Goal: Information Seeking & Learning: Learn about a topic

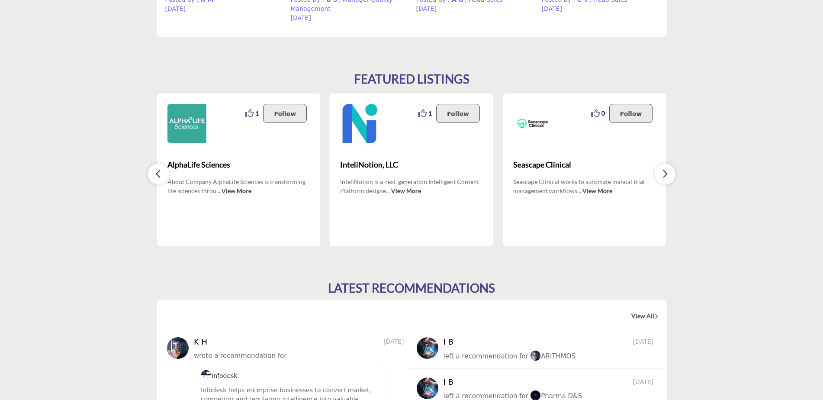
scroll to position [766, 0]
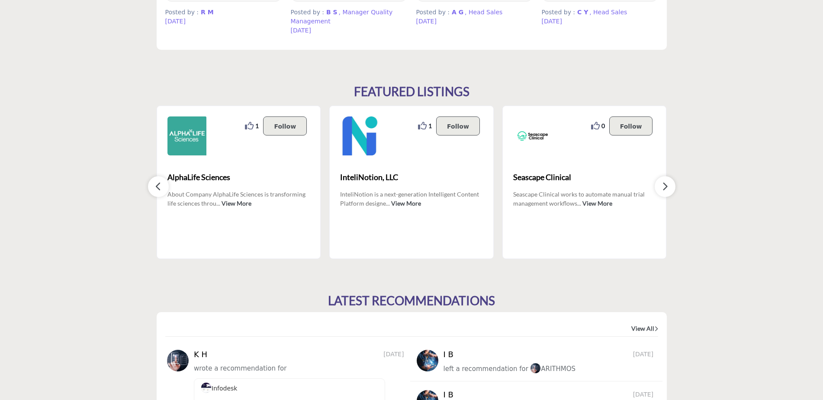
click at [671, 187] on button "button" at bounding box center [665, 186] width 21 height 21
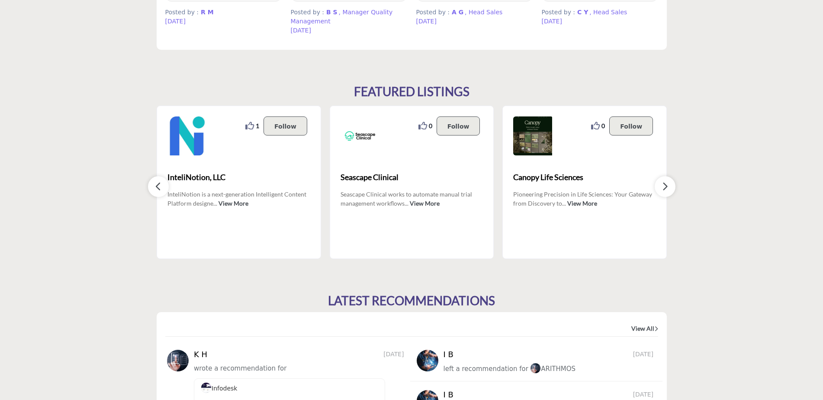
click at [671, 187] on button "button" at bounding box center [665, 186] width 21 height 21
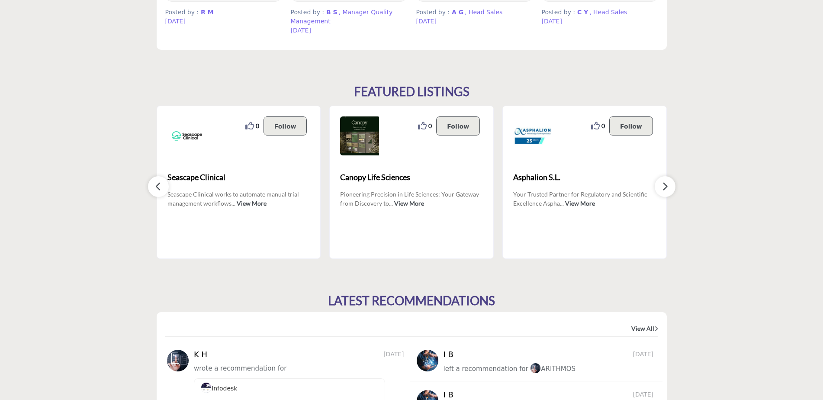
click at [671, 187] on button "button" at bounding box center [665, 186] width 21 height 21
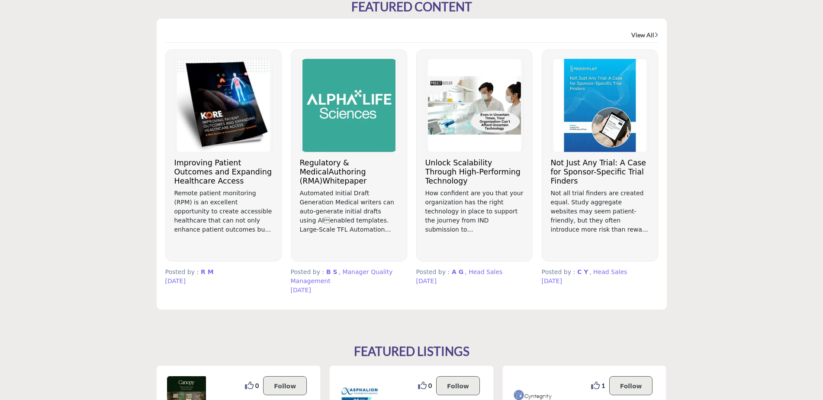
scroll to position [463, 0]
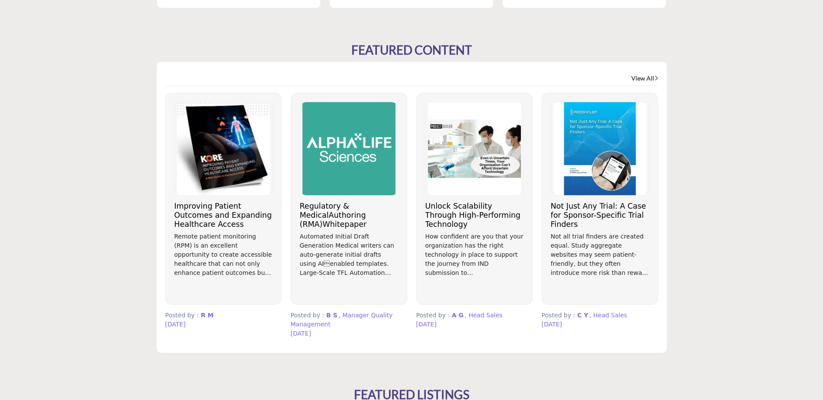
click at [646, 76] on link "View All" at bounding box center [645, 78] width 27 height 9
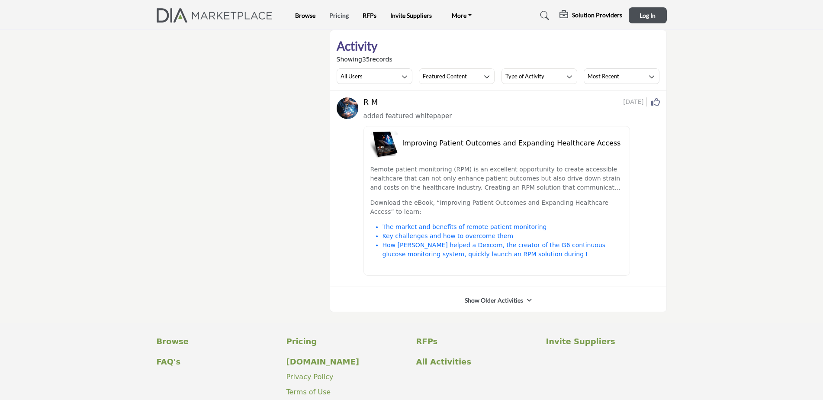
click at [335, 15] on link "Pricing" at bounding box center [338, 15] width 19 height 7
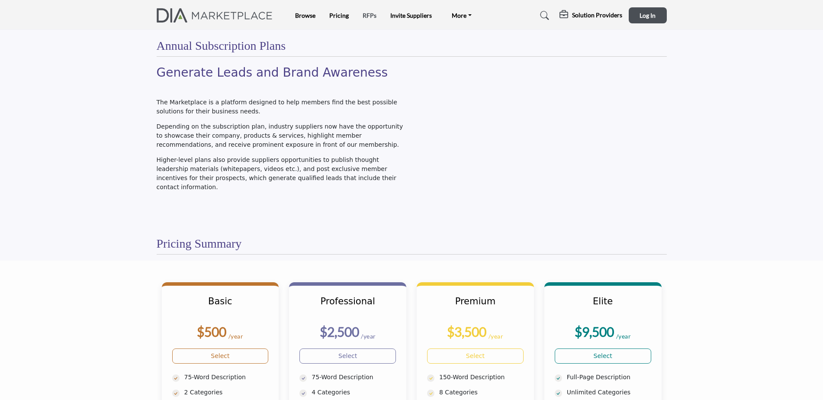
click at [367, 15] on link "RFPs" at bounding box center [370, 15] width 14 height 7
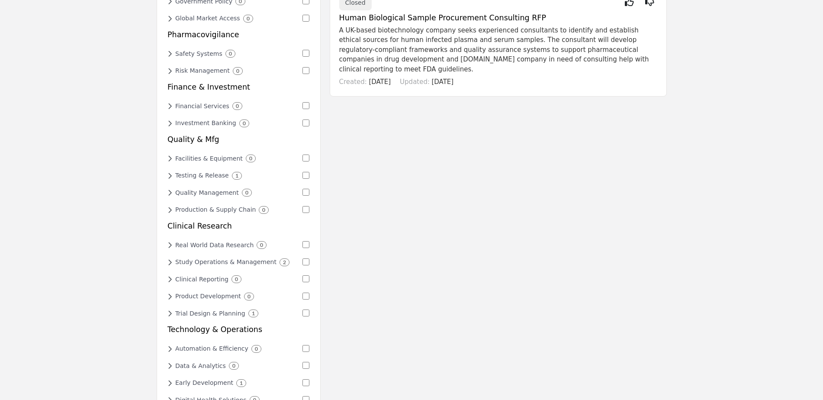
scroll to position [390, 0]
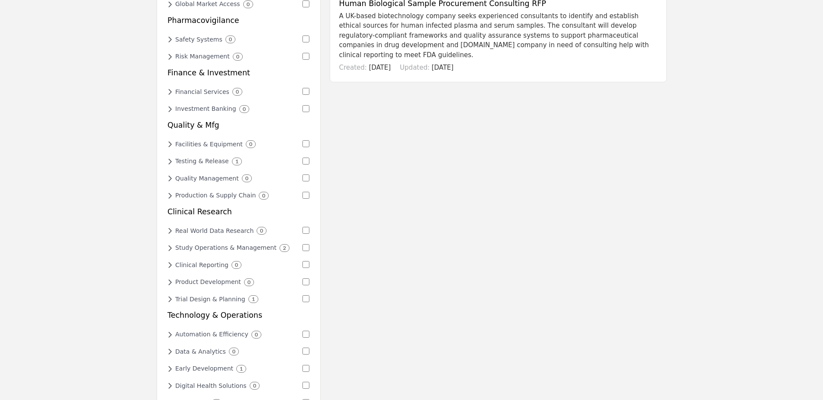
click at [171, 244] on icon at bounding box center [170, 248] width 5 height 8
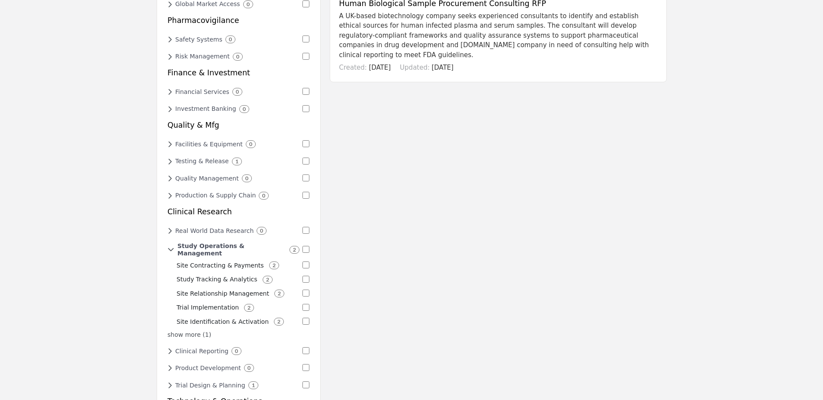
click at [205, 303] on p "Trial Implementation" at bounding box center [208, 307] width 62 height 9
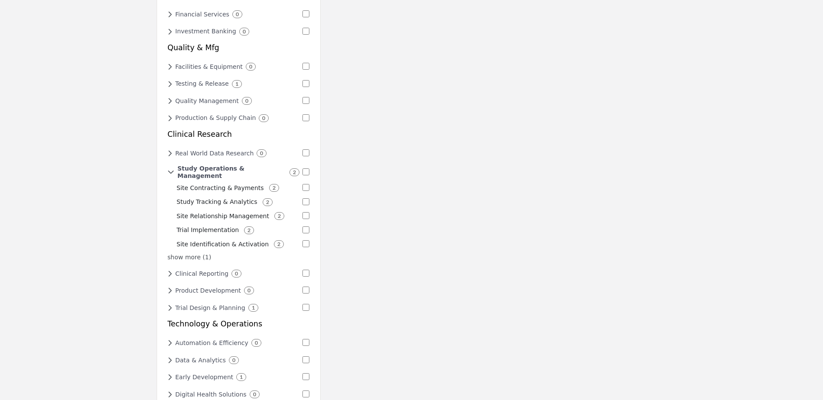
scroll to position [476, 0]
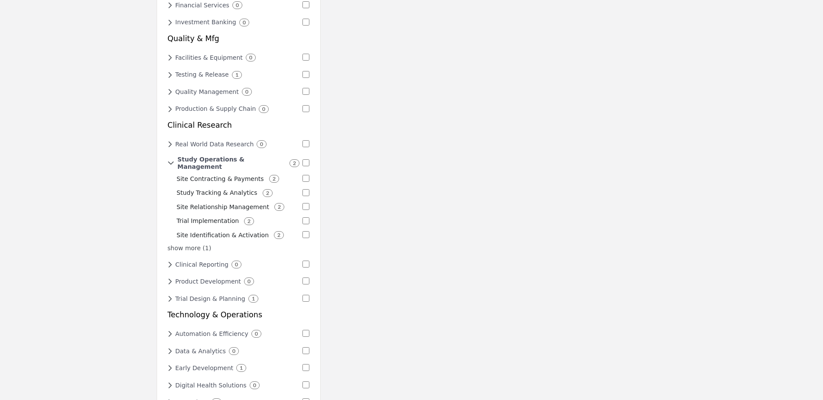
click at [171, 295] on icon at bounding box center [170, 299] width 5 height 8
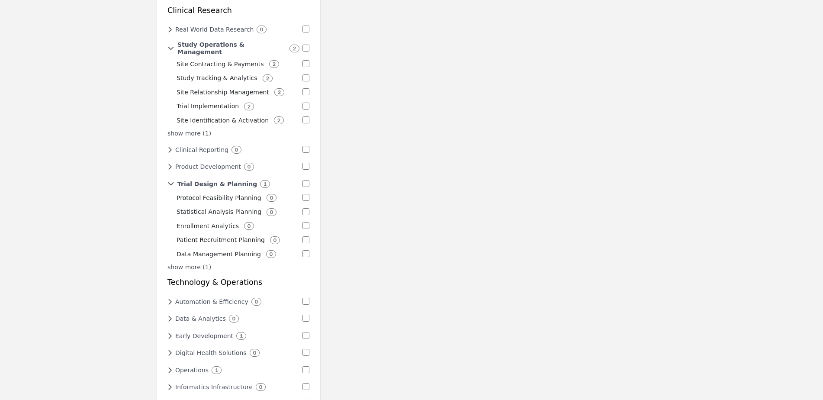
scroll to position [606, 0]
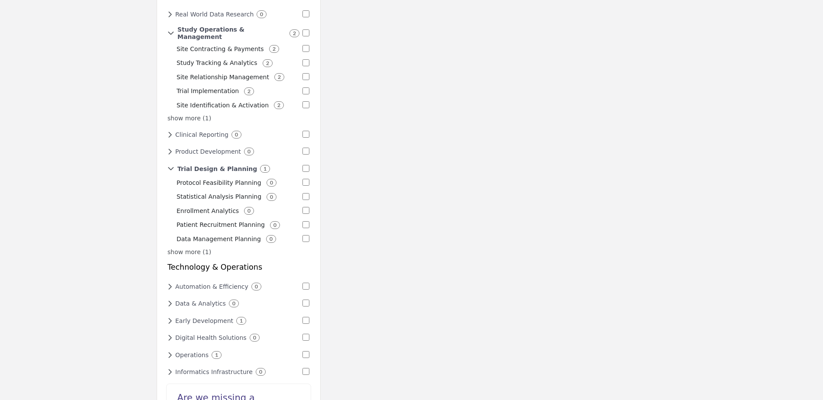
click at [183, 352] on h6 "Operations" at bounding box center [191, 355] width 33 height 7
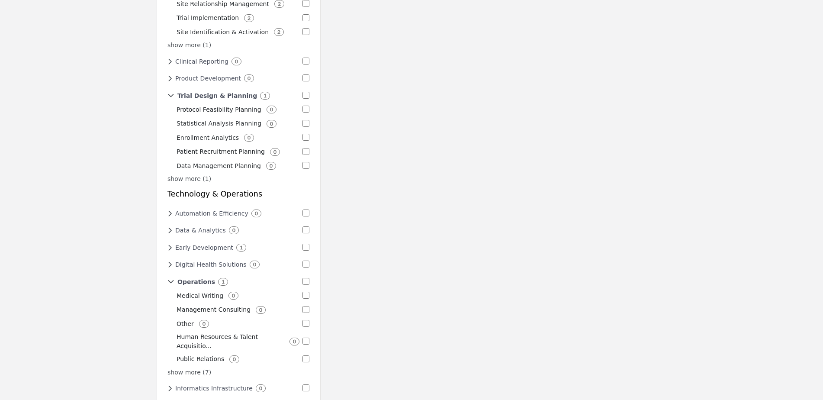
scroll to position [693, 0]
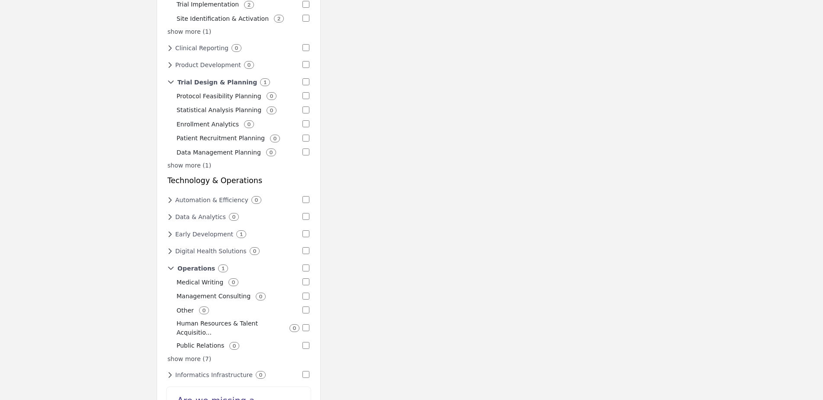
click at [188, 355] on p "show more (7)" at bounding box center [239, 359] width 142 height 9
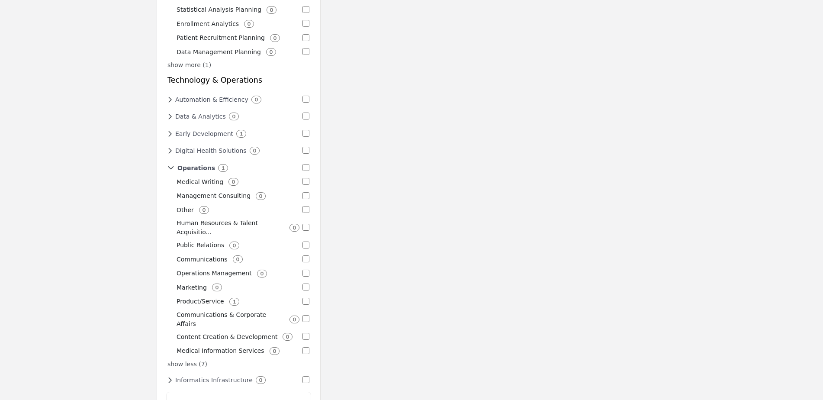
scroll to position [823, 0]
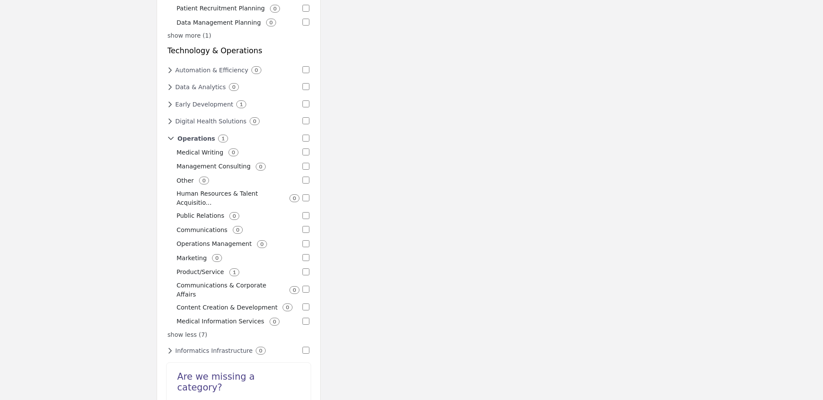
click at [197, 268] on p "Product/Service" at bounding box center [201, 272] width 48 height 9
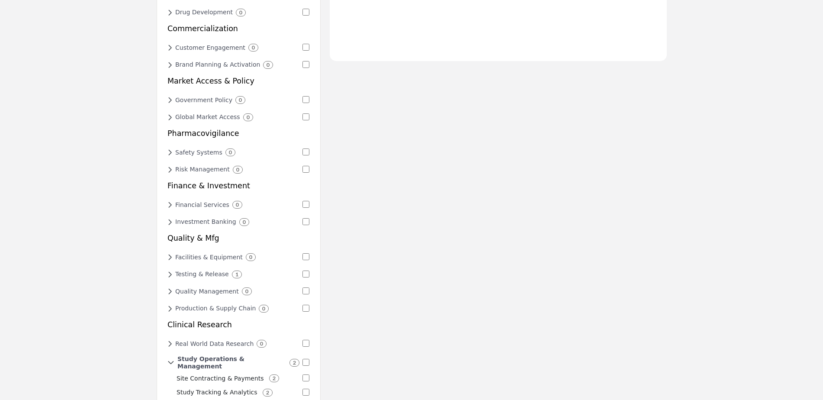
scroll to position [303, 0]
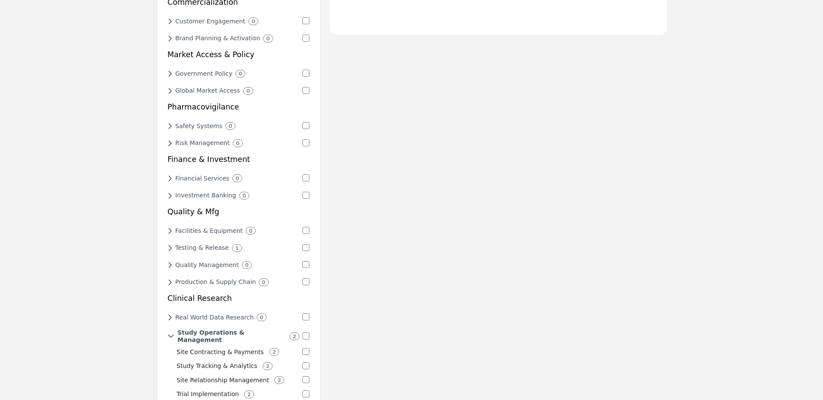
click at [171, 244] on icon at bounding box center [170, 248] width 5 height 8
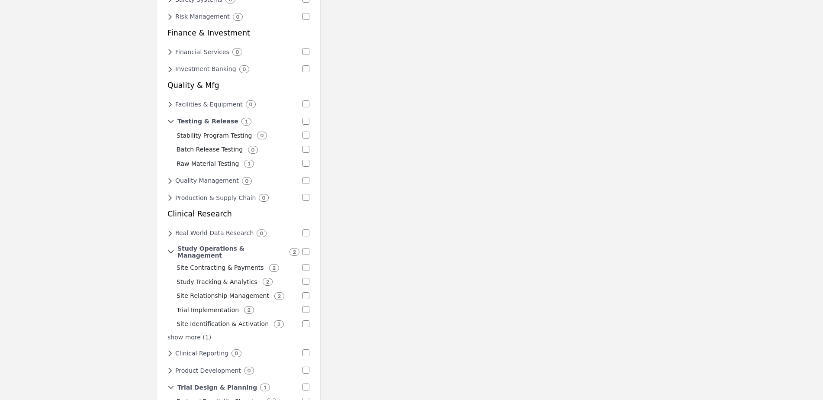
scroll to position [433, 0]
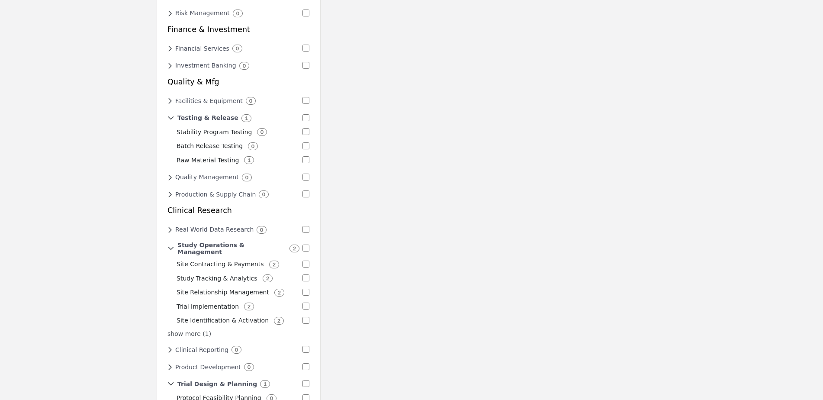
click at [213, 242] on h6 "Study Operations & Management" at bounding box center [232, 249] width 109 height 15
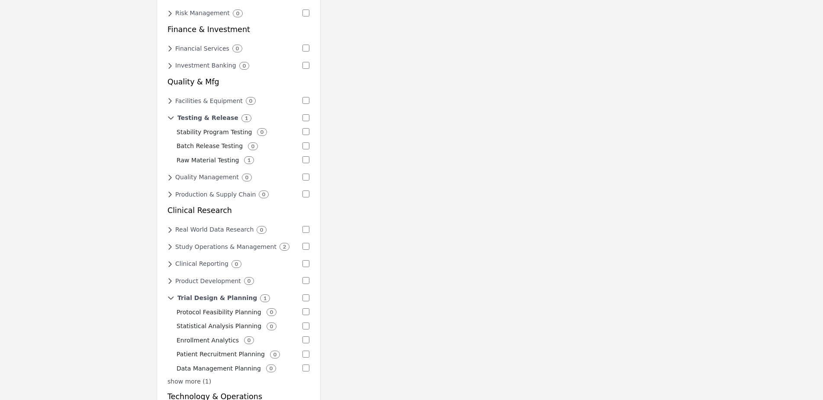
click at [214, 243] on h6 "Study Operations & Management" at bounding box center [225, 246] width 101 height 7
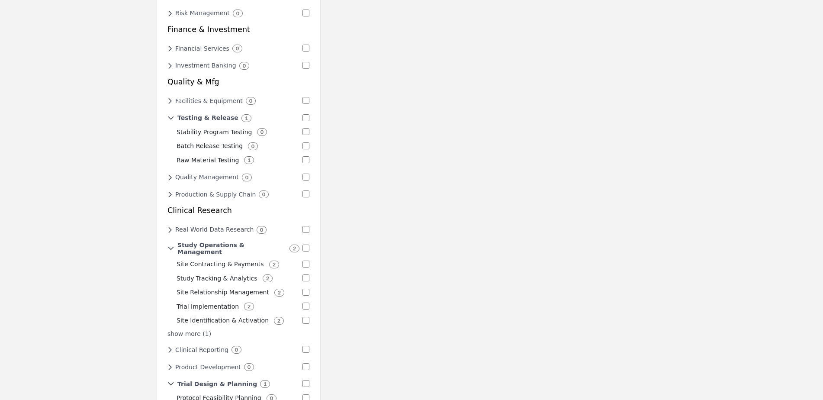
click at [210, 274] on p "Study Tracking & Analytics" at bounding box center [217, 278] width 81 height 9
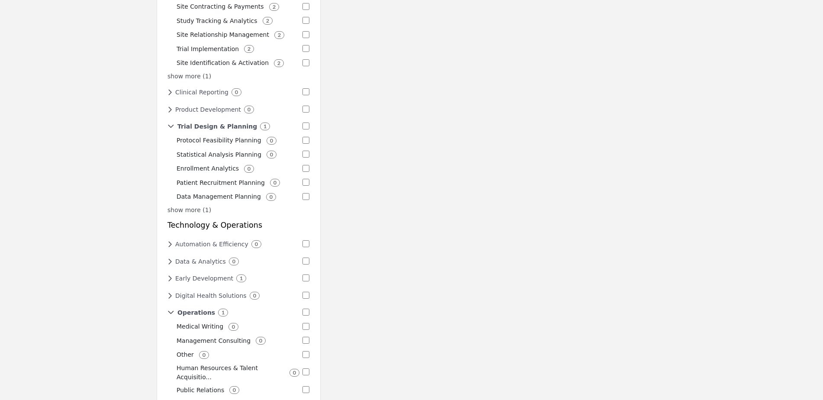
scroll to position [823, 0]
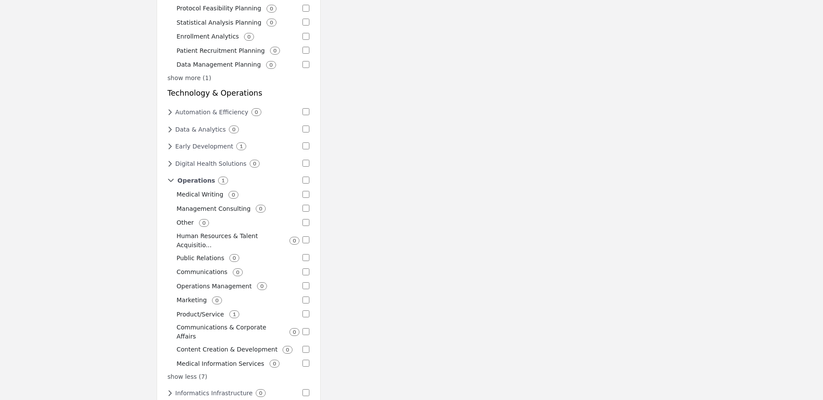
click at [199, 310] on p "Product/Service" at bounding box center [201, 314] width 48 height 9
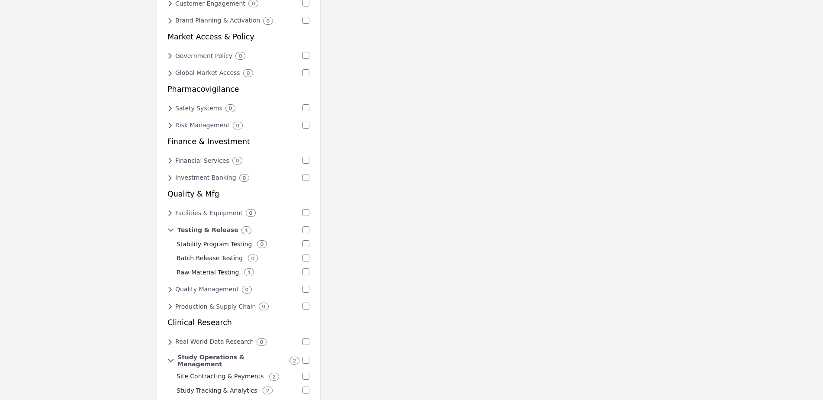
scroll to position [346, 0]
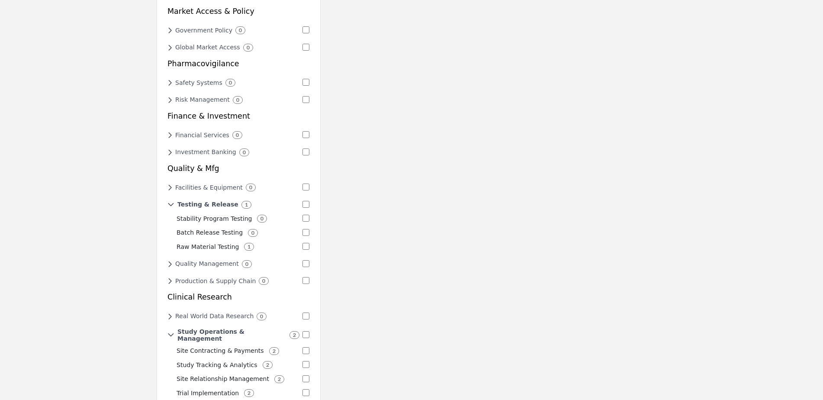
click at [170, 201] on icon at bounding box center [171, 205] width 7 height 8
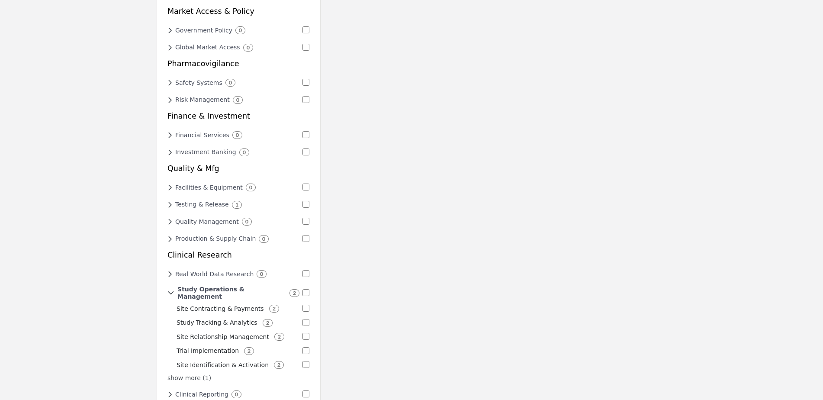
click at [174, 286] on div "Study Operations & Management 2" at bounding box center [234, 293] width 132 height 15
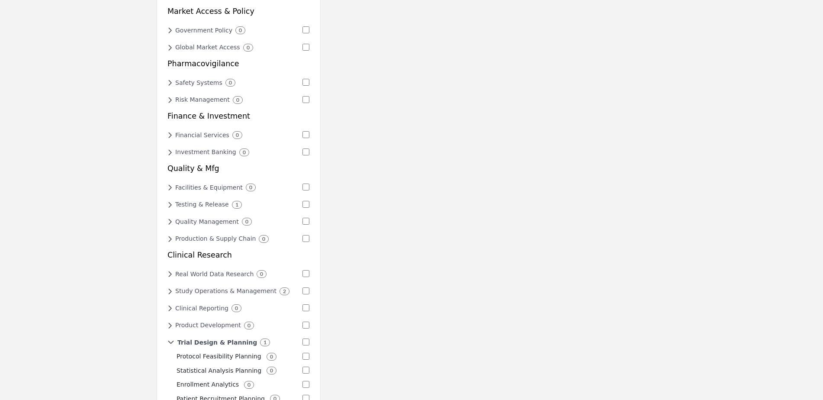
click at [215, 339] on h6 "Trial Design & Planning" at bounding box center [218, 342] width 80 height 7
click at [215, 339] on h6 "Trial Design & Planning" at bounding box center [210, 342] width 70 height 7
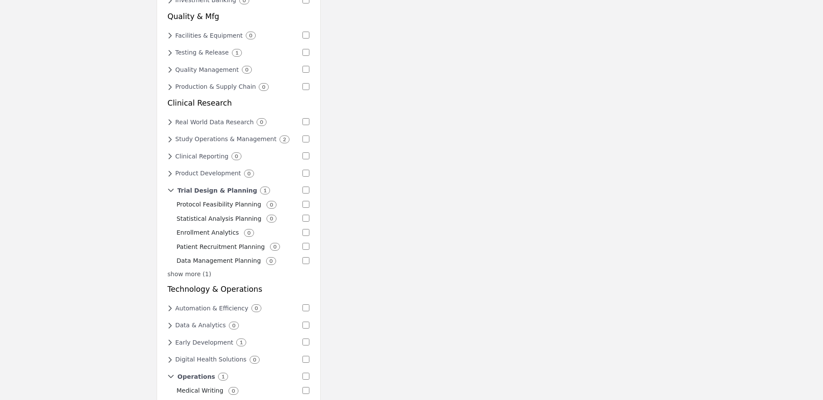
scroll to position [520, 0]
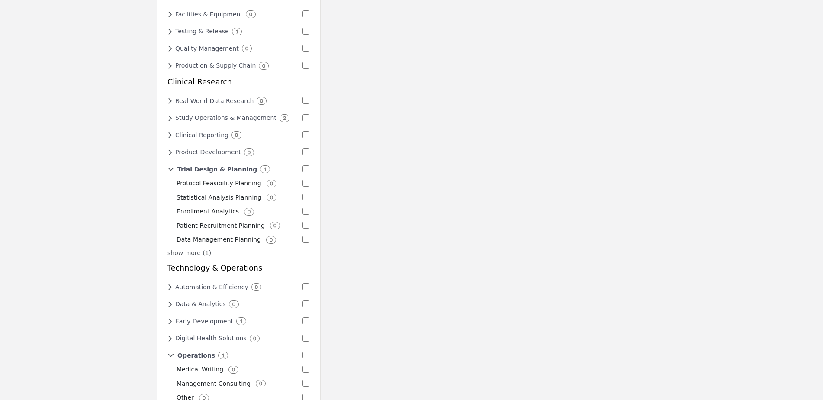
click at [177, 249] on p "show more (1)" at bounding box center [239, 253] width 142 height 9
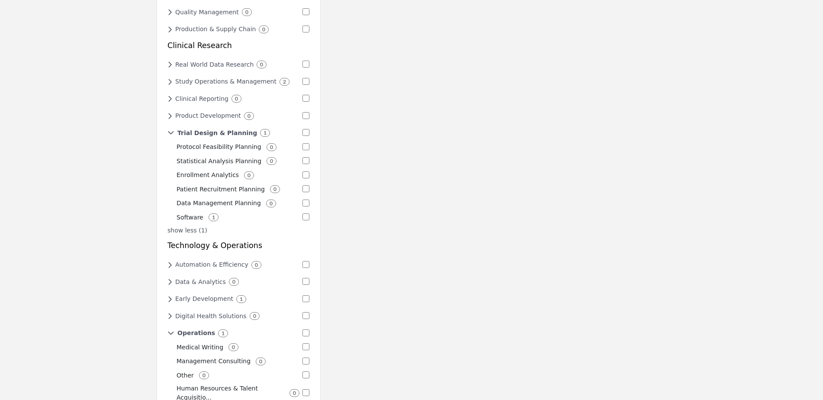
scroll to position [606, 0]
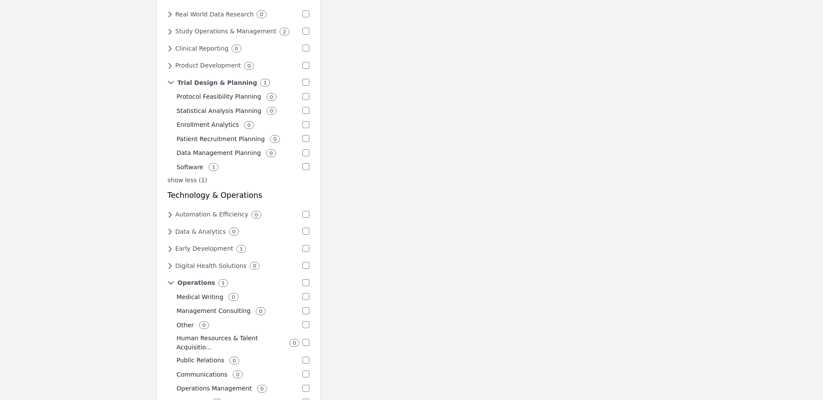
click at [169, 245] on icon at bounding box center [170, 249] width 5 height 8
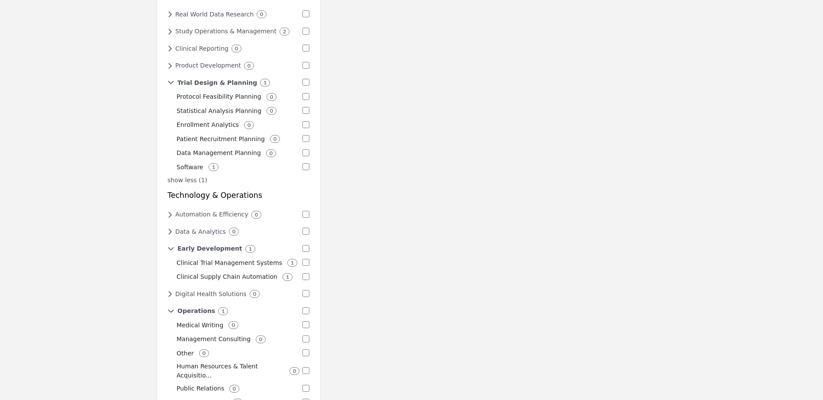
click at [197, 258] on p "Clinical Trial Management Systems" at bounding box center [230, 262] width 106 height 9
click at [215, 272] on p "Clinical Supply Chain Automation" at bounding box center [227, 276] width 101 height 9
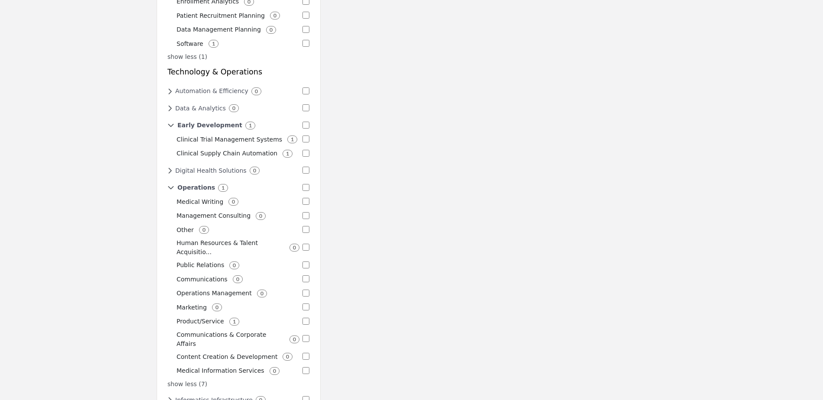
scroll to position [736, 0]
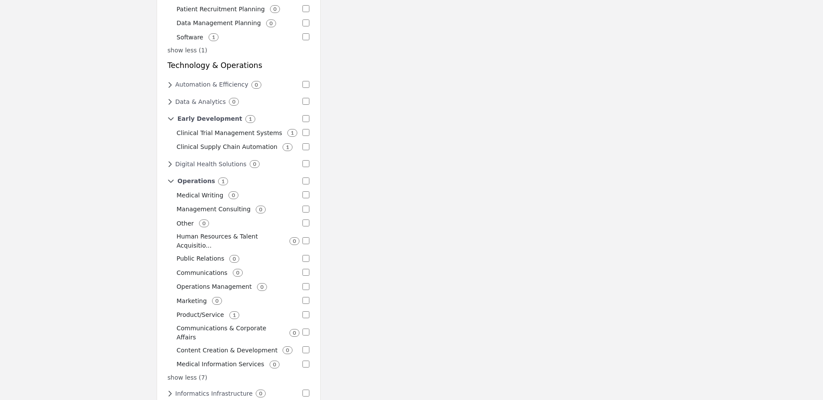
click at [204, 310] on p "Product/Service" at bounding box center [201, 314] width 48 height 9
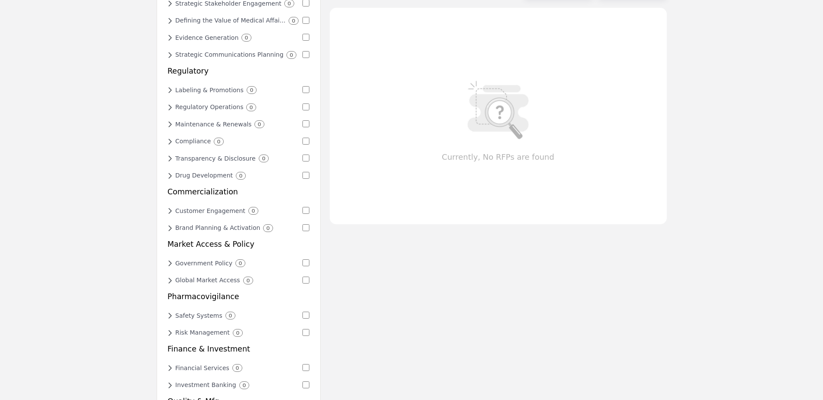
scroll to position [0, 0]
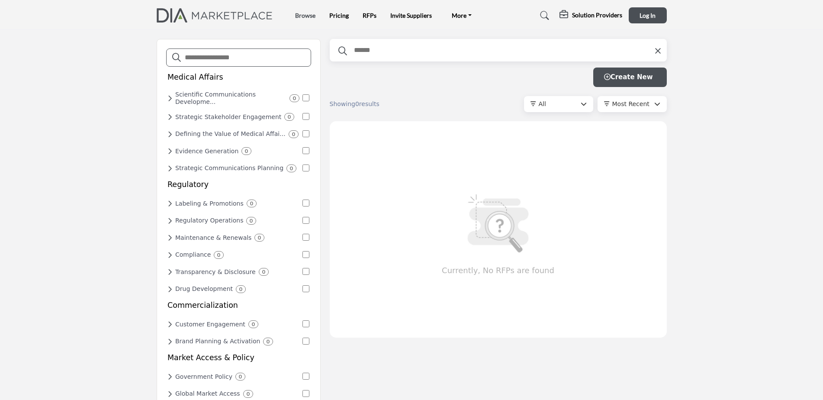
click at [312, 16] on link "Browse" at bounding box center [305, 15] width 20 height 7
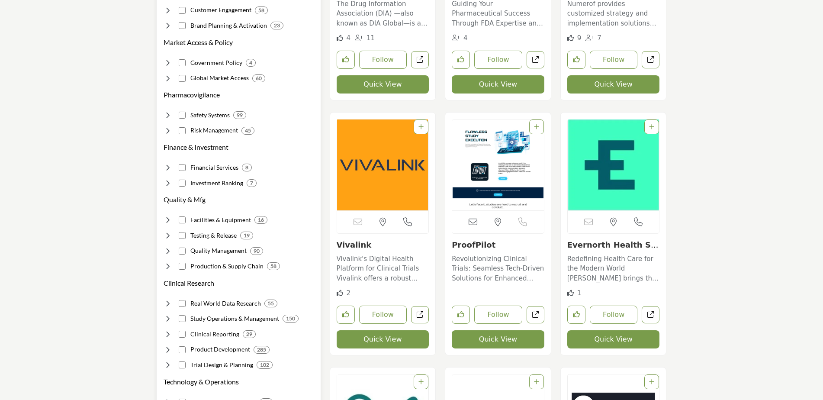
scroll to position [390, 0]
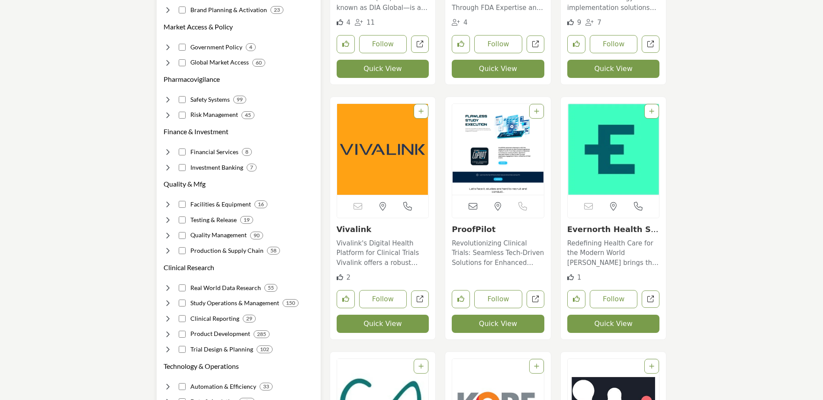
click at [221, 284] on h4 "Real World Data Research" at bounding box center [225, 288] width 71 height 9
click at [236, 365] on p "Real World Evidence" at bounding box center [220, 370] width 62 height 10
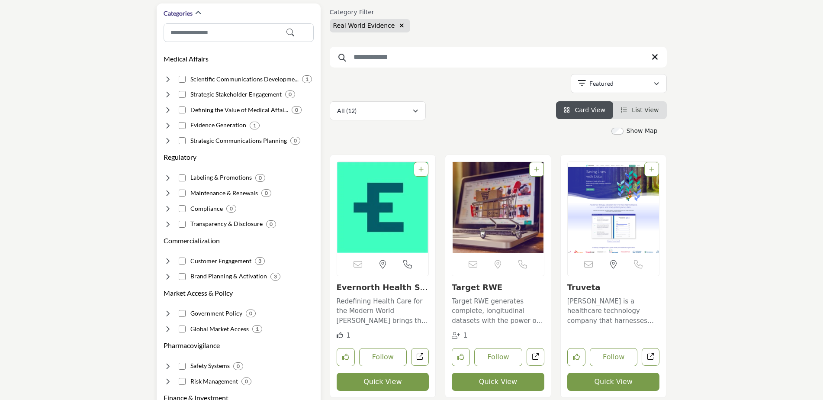
scroll to position [130, 0]
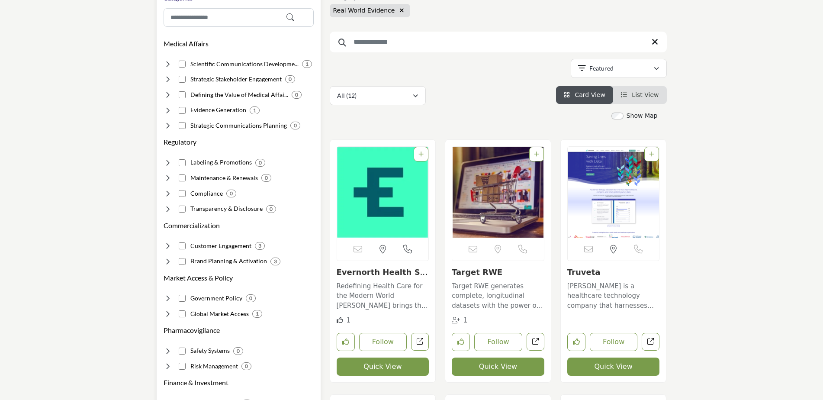
click at [210, 298] on h4 "Government Policy" at bounding box center [216, 298] width 52 height 9
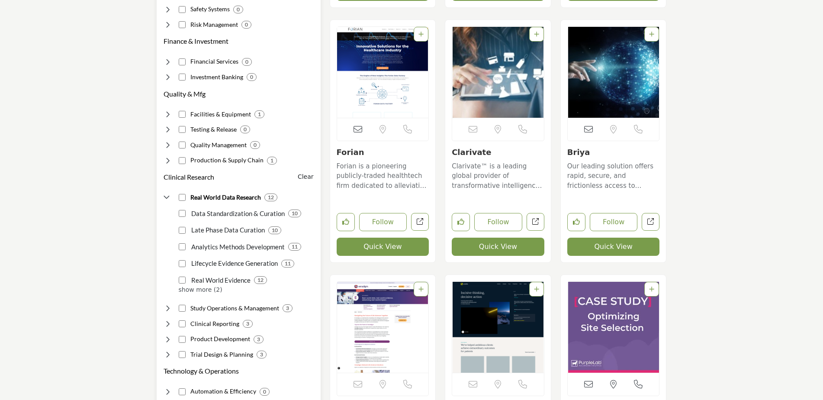
scroll to position [563, 0]
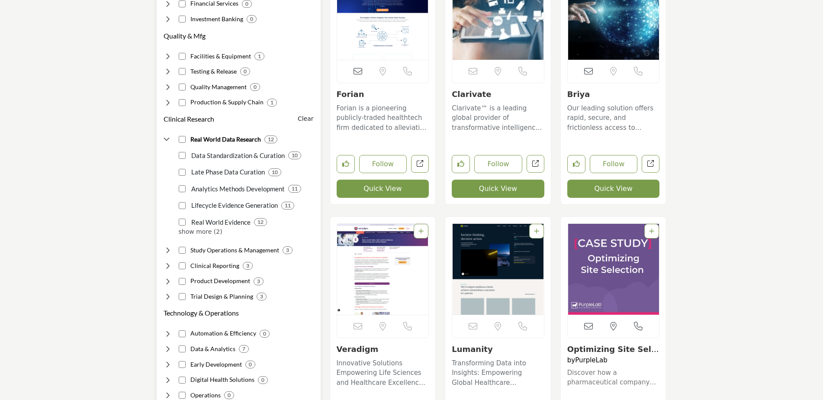
click at [210, 281] on h4 "Product Development" at bounding box center [220, 281] width 60 height 9
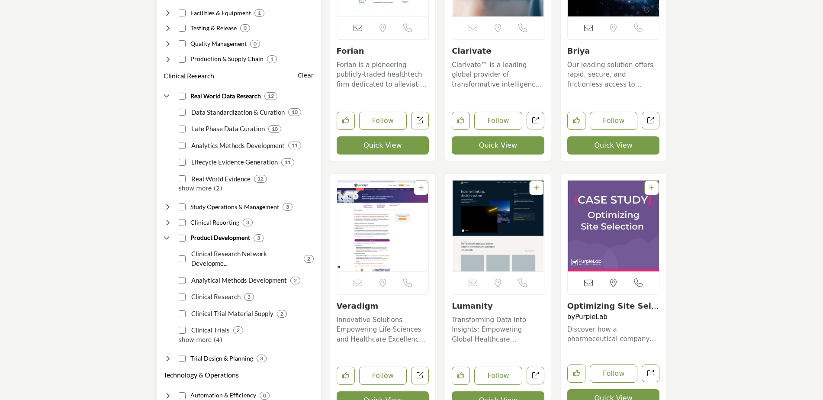
click at [195, 297] on p "Clinical Research" at bounding box center [215, 297] width 52 height 10
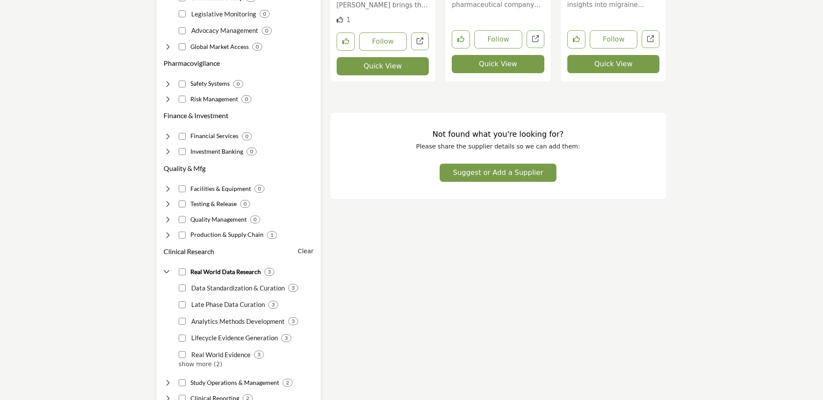
scroll to position [433, 0]
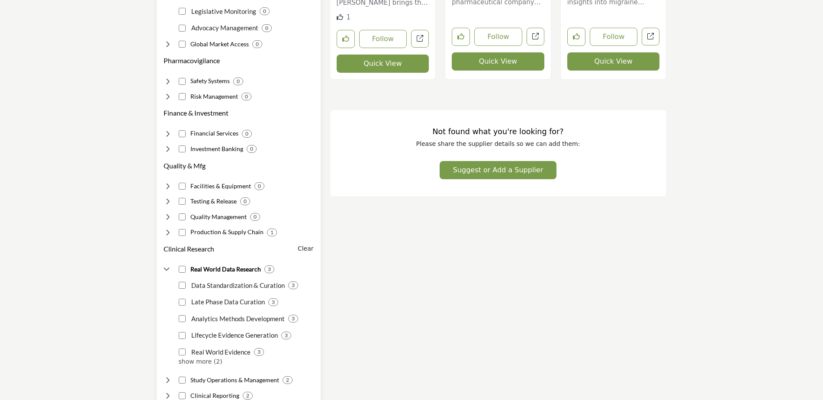
click at [232, 334] on p "Lifecycle Evidence Generation" at bounding box center [233, 335] width 89 height 10
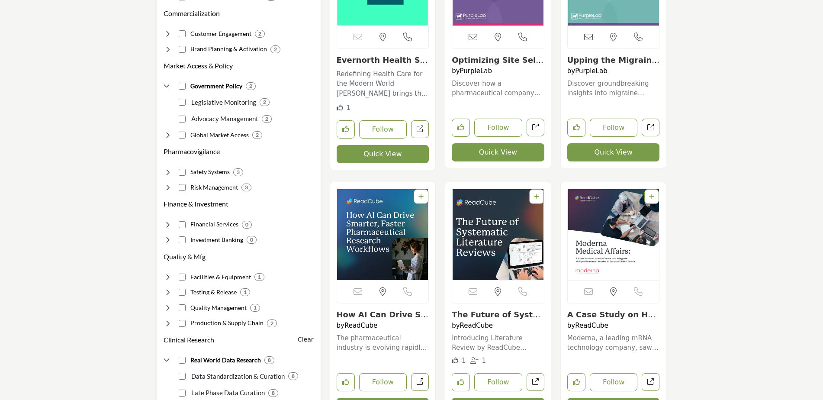
scroll to position [130, 0]
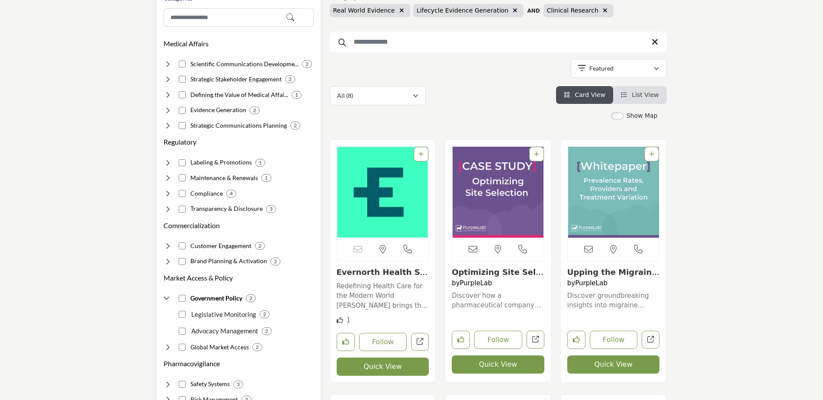
click at [203, 192] on h4 "Compliance" at bounding box center [206, 193] width 32 height 9
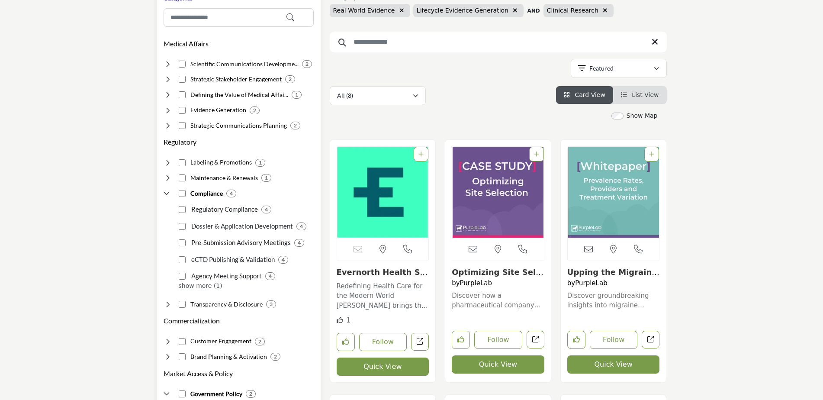
click at [206, 211] on p "Regulatory Compliance" at bounding box center [223, 209] width 69 height 10
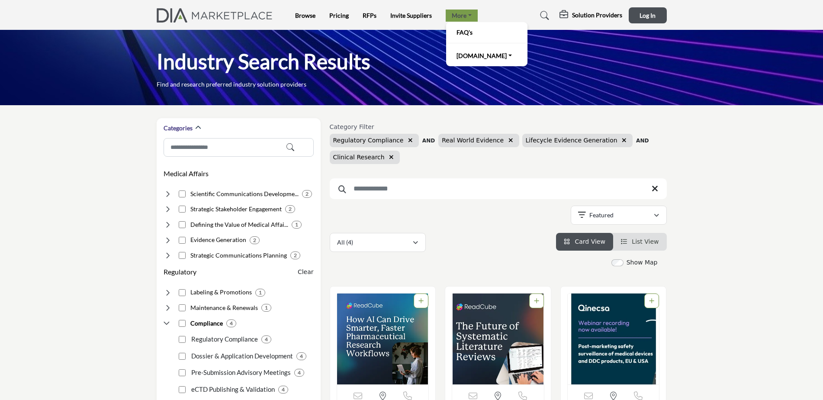
click at [465, 13] on link "More" at bounding box center [462, 16] width 32 height 12
click at [471, 39] on li "FAQ's" at bounding box center [486, 32] width 81 height 21
click at [464, 32] on link "FAQ's" at bounding box center [487, 32] width 73 height 12
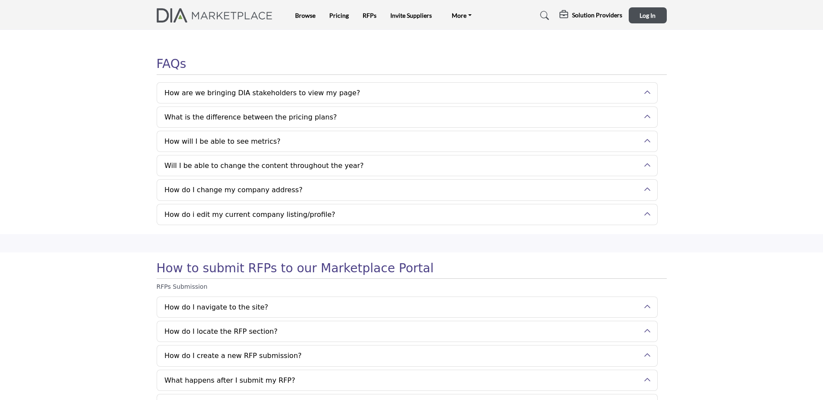
click at [350, 97] on button "How are we bringing DIA stakeholders to view my page?" at bounding box center [400, 93] width 487 height 20
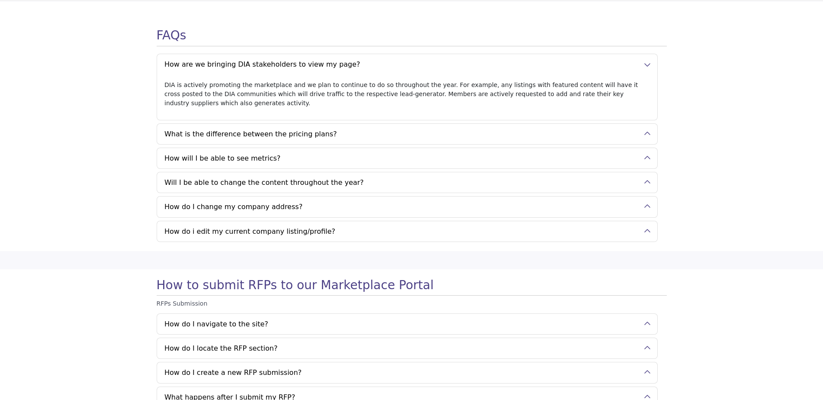
scroll to position [43, 0]
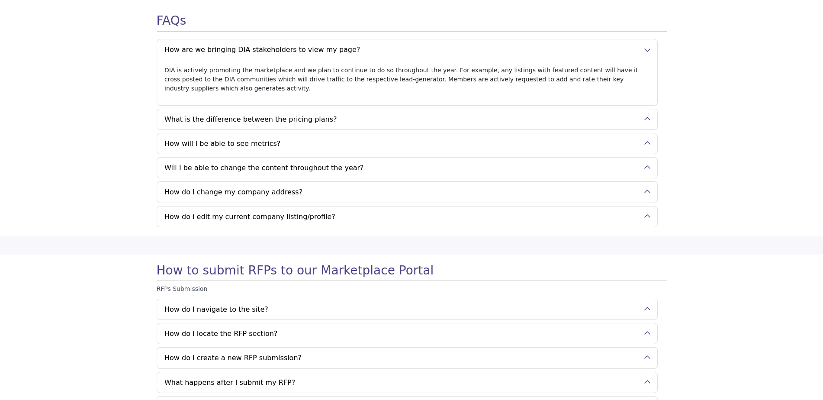
click at [372, 115] on button "What is the difference between the pricing plans?" at bounding box center [400, 119] width 487 height 20
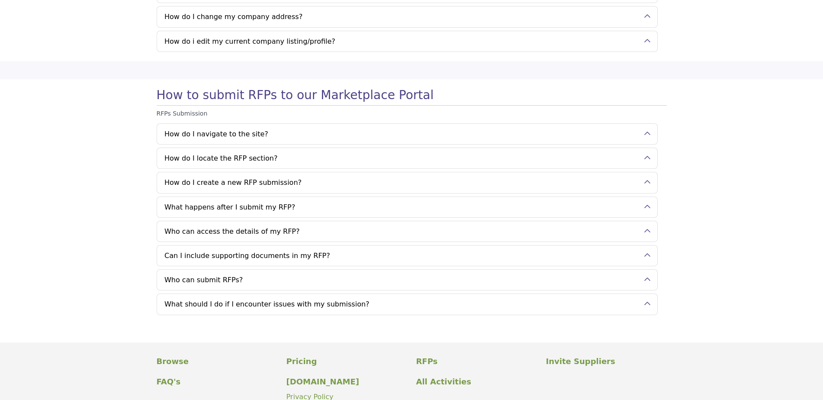
scroll to position [260, 0]
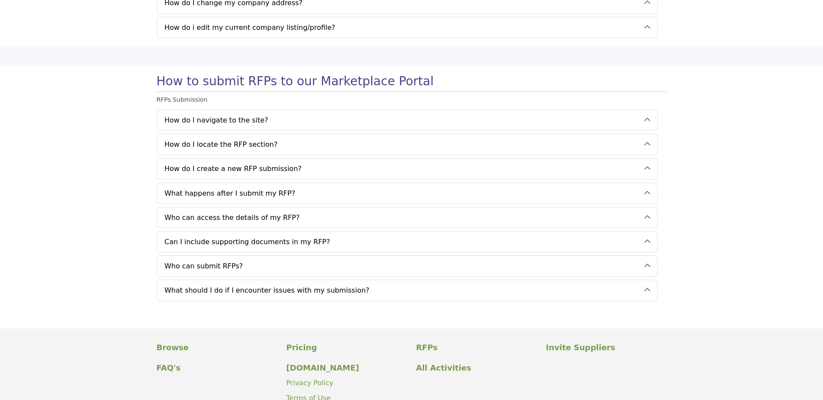
click at [343, 260] on button "Who can submit RFPs?" at bounding box center [400, 266] width 487 height 20
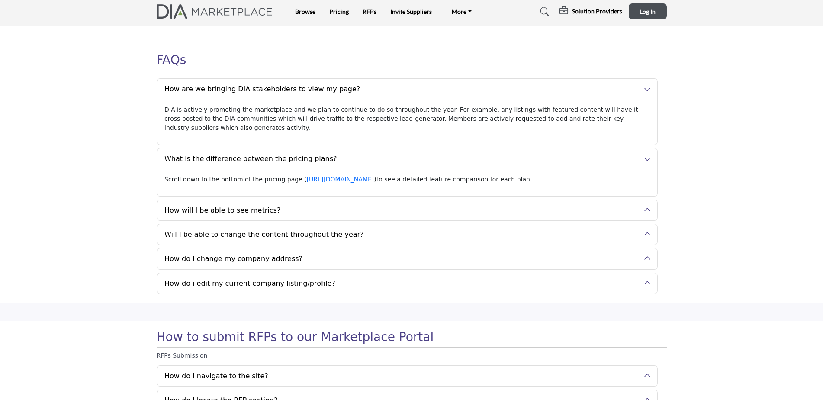
scroll to position [0, 0]
